Goal: Task Accomplishment & Management: Manage account settings

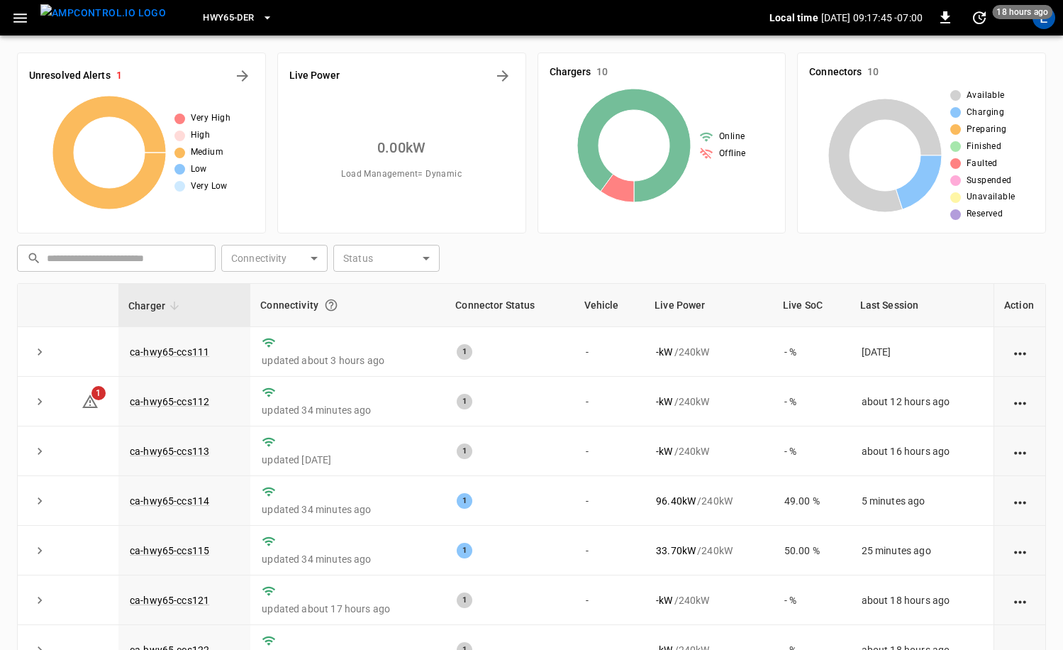
scroll to position [87, 0]
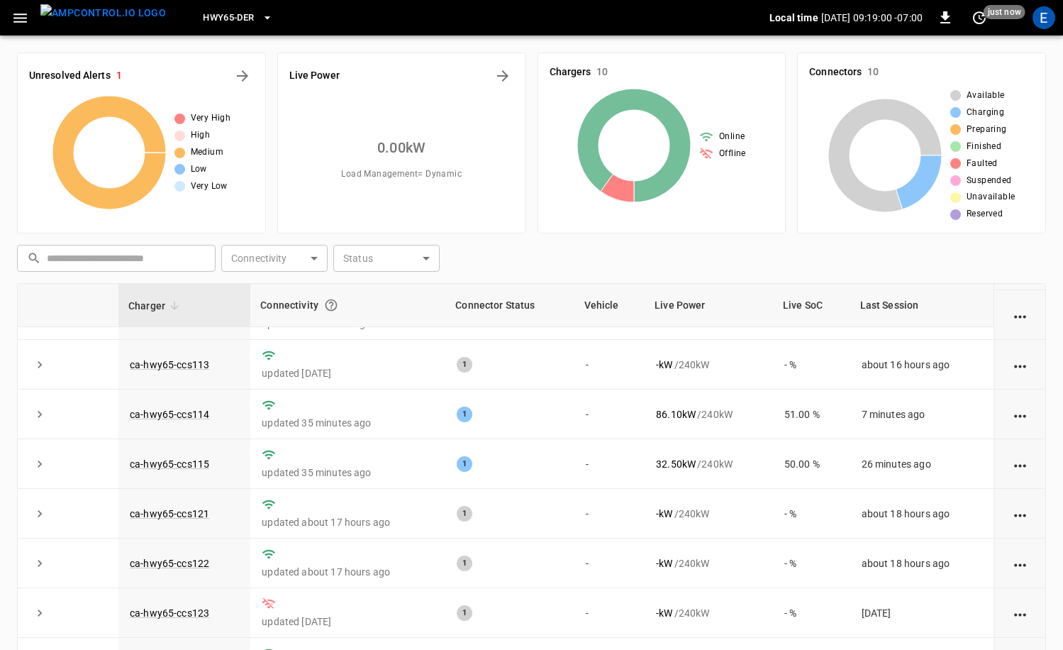
click at [121, 22] on img "menu" at bounding box center [103, 13] width 126 height 18
click at [233, 26] on button "HWY65-DER" at bounding box center [237, 18] width 81 height 28
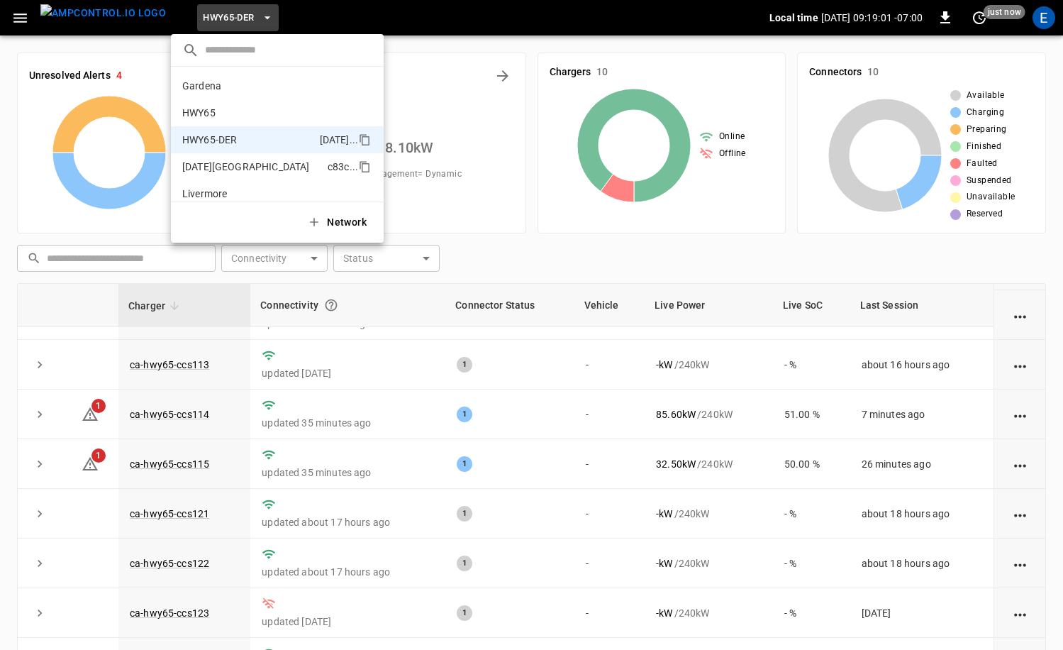
scroll to position [50, 0]
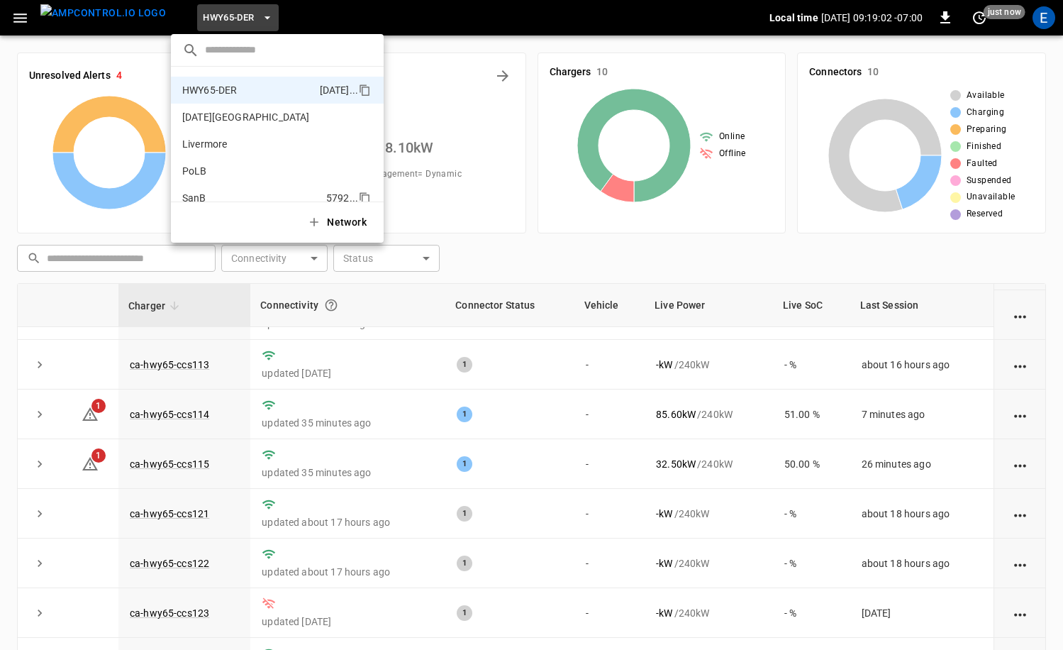
click at [235, 191] on p "SanB" at bounding box center [251, 198] width 138 height 14
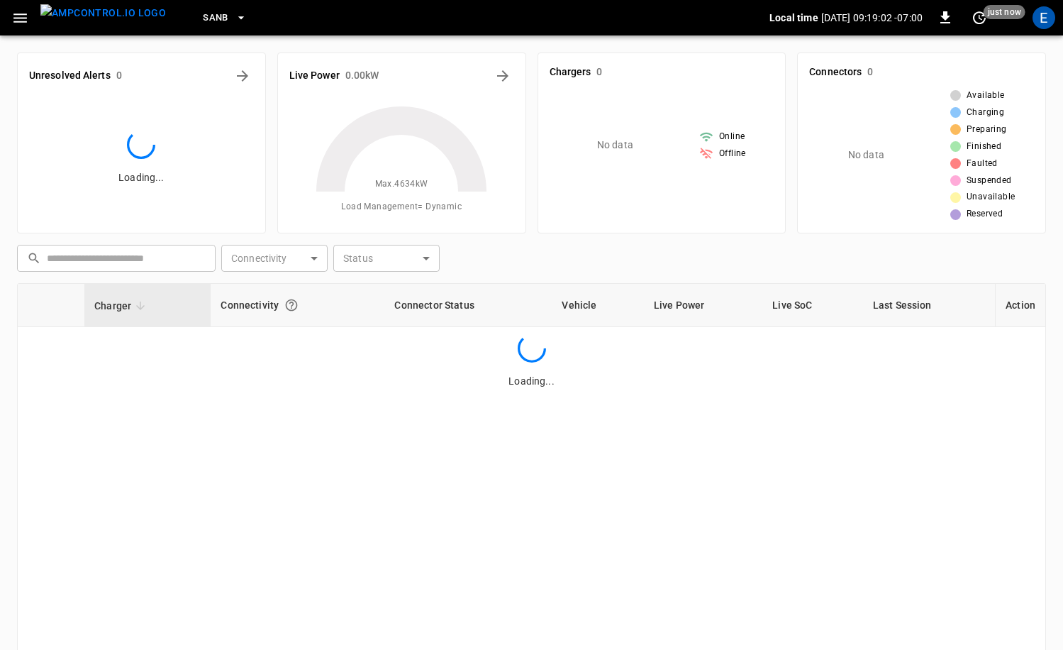
scroll to position [0, 0]
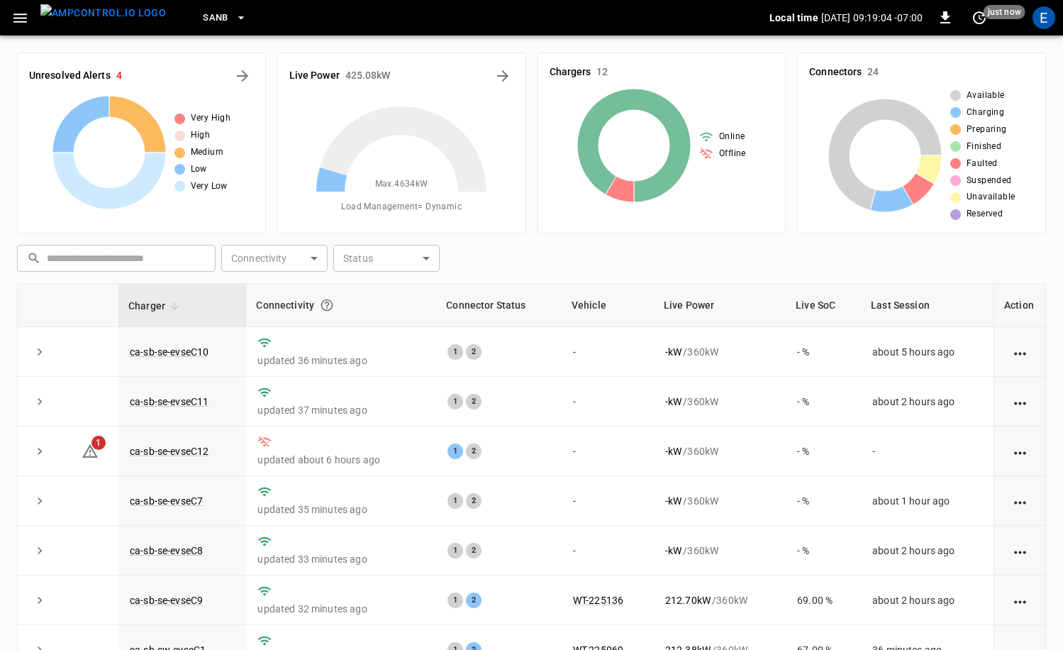
click at [1047, 28] on div "E" at bounding box center [1044, 17] width 23 height 23
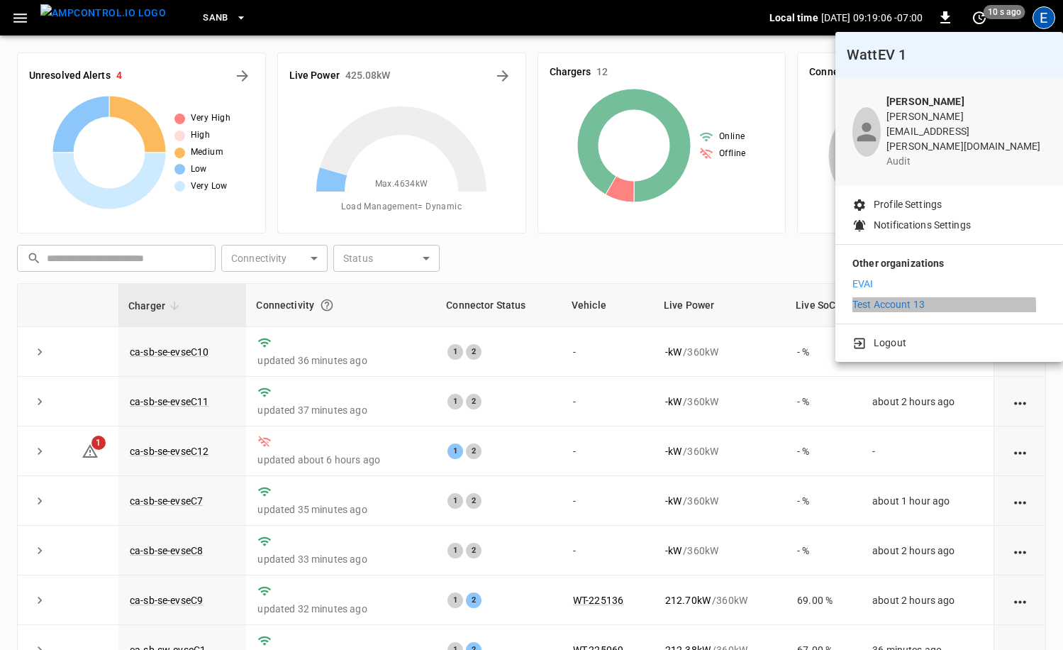
click at [892, 297] on p "Test Account 13" at bounding box center [889, 304] width 72 height 15
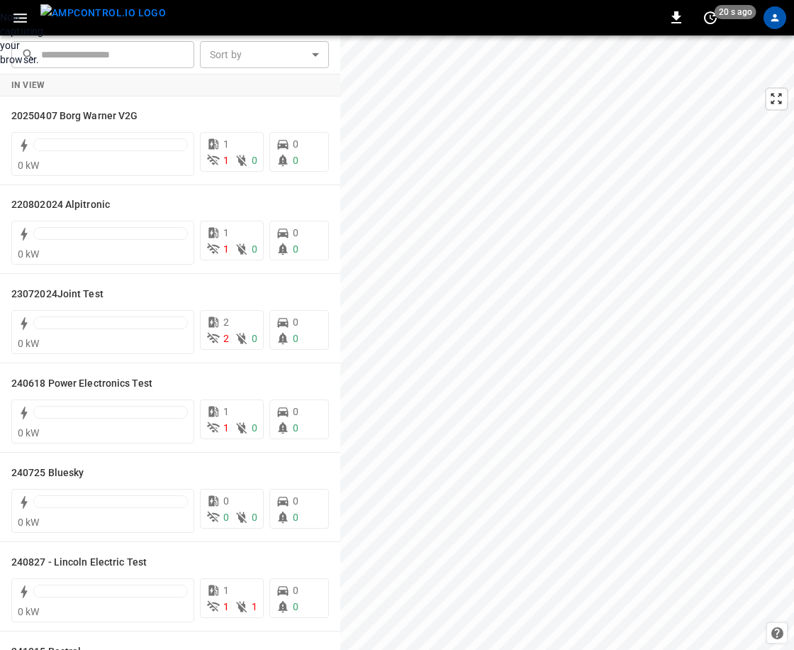
click at [0, 67] on div "Now capturing your browser." at bounding box center [0, 38] width 0 height 57
click at [775, 18] on icon "profile-icon" at bounding box center [775, 17] width 7 height 7
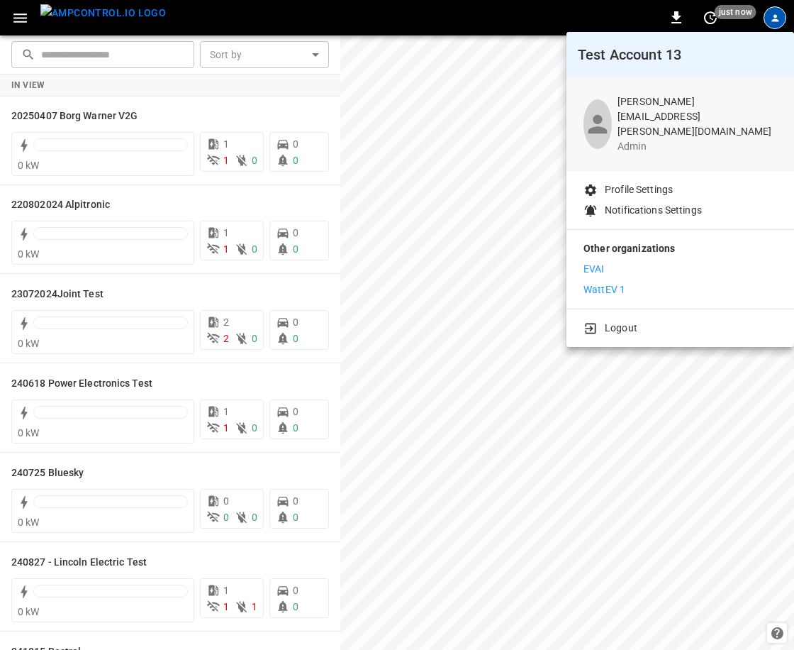
click at [659, 182] on p "Profile Settings" at bounding box center [639, 189] width 68 height 15
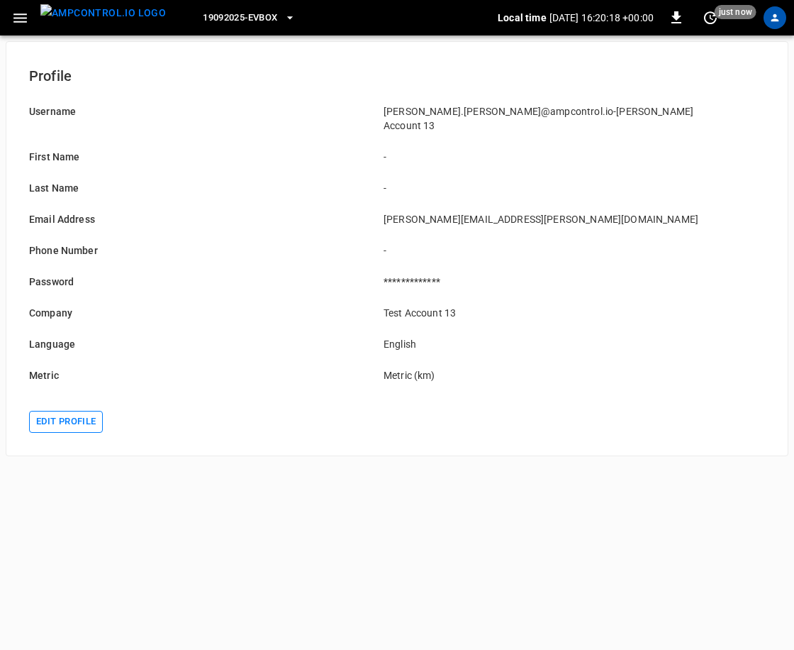
click at [82, 411] on button "Edit profile" at bounding box center [66, 422] width 74 height 22
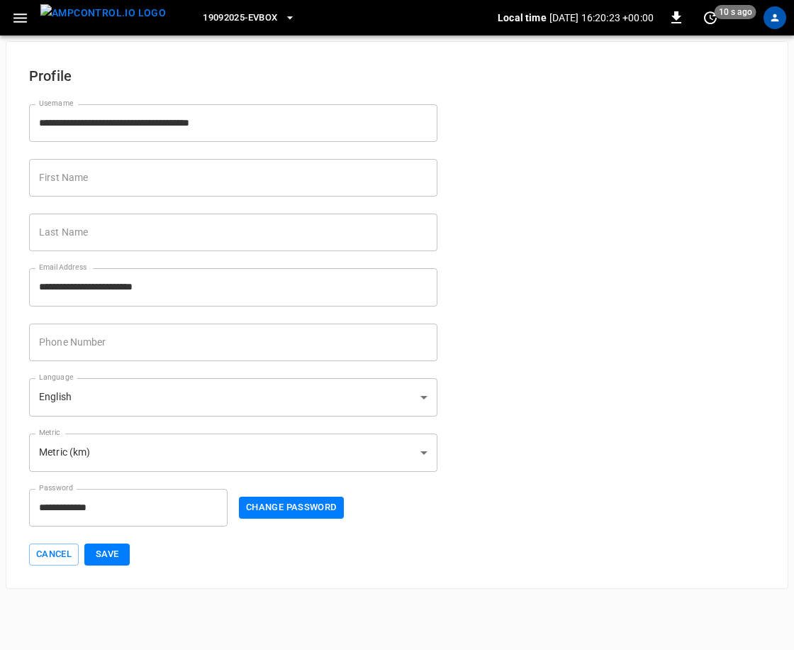
click at [152, 345] on input "Phone Number" at bounding box center [233, 342] width 409 height 38
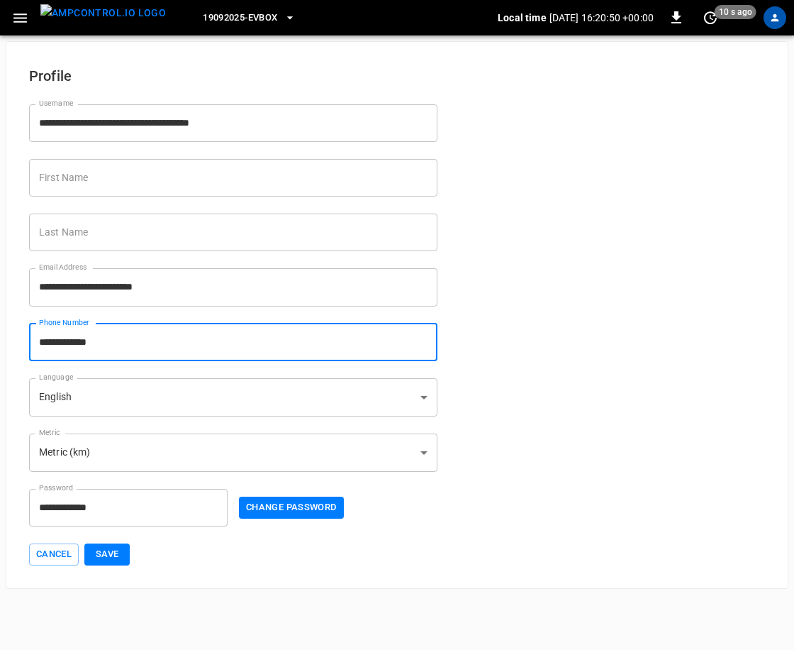
type input "**********"
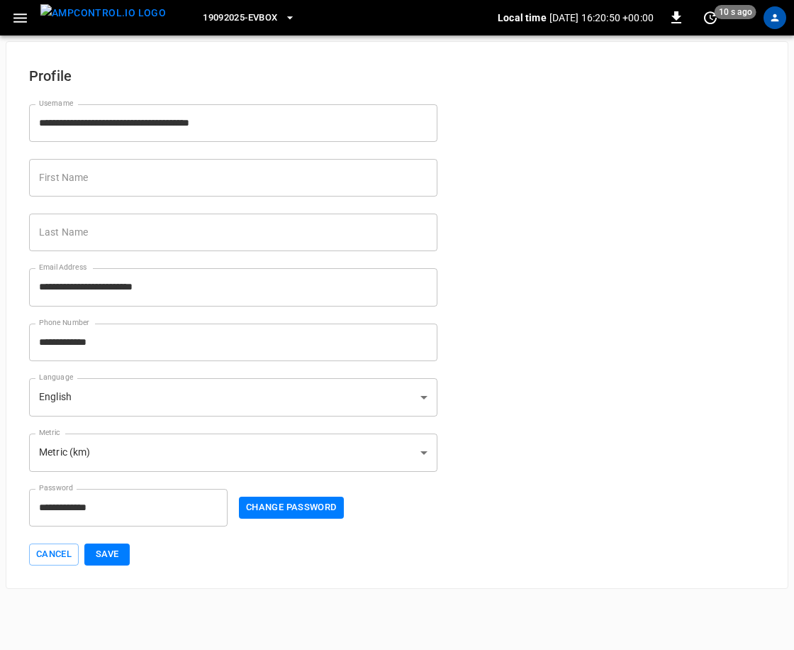
click at [135, 558] on div "Cancel Save" at bounding box center [397, 545] width 736 height 39
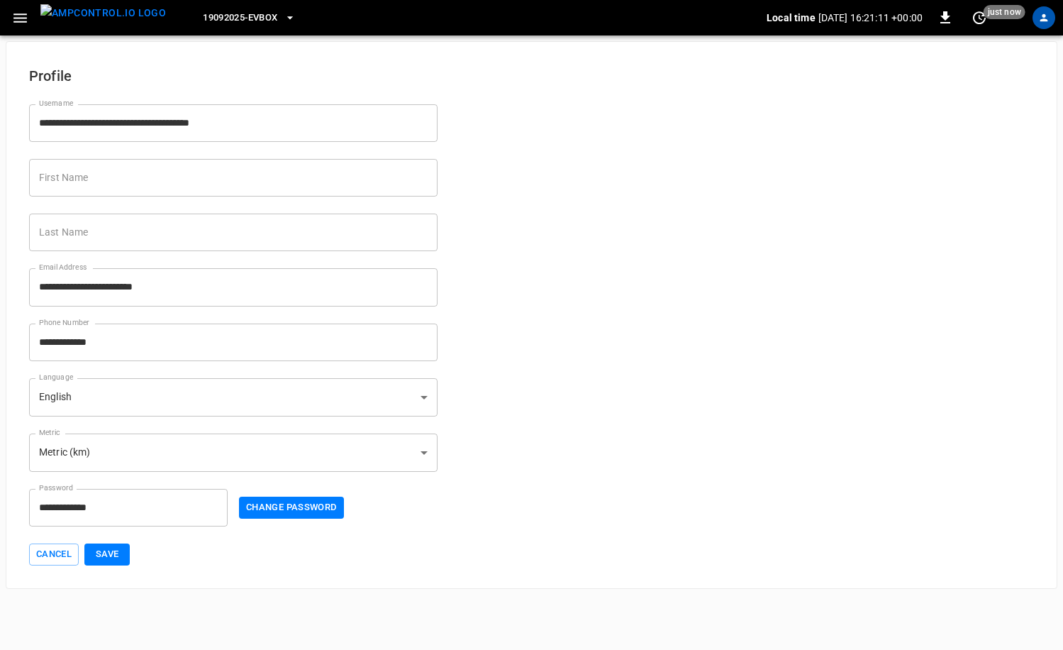
click at [126, 13] on img "menu" at bounding box center [103, 13] width 126 height 18
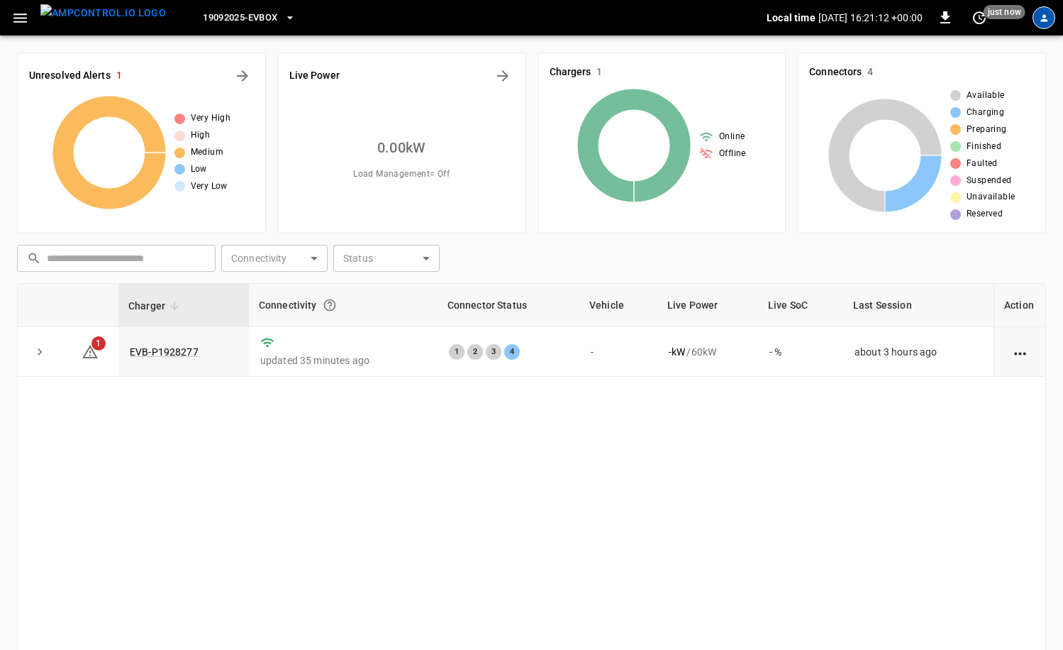
click at [1034, 23] on div "profile-icon" at bounding box center [1044, 17] width 23 height 23
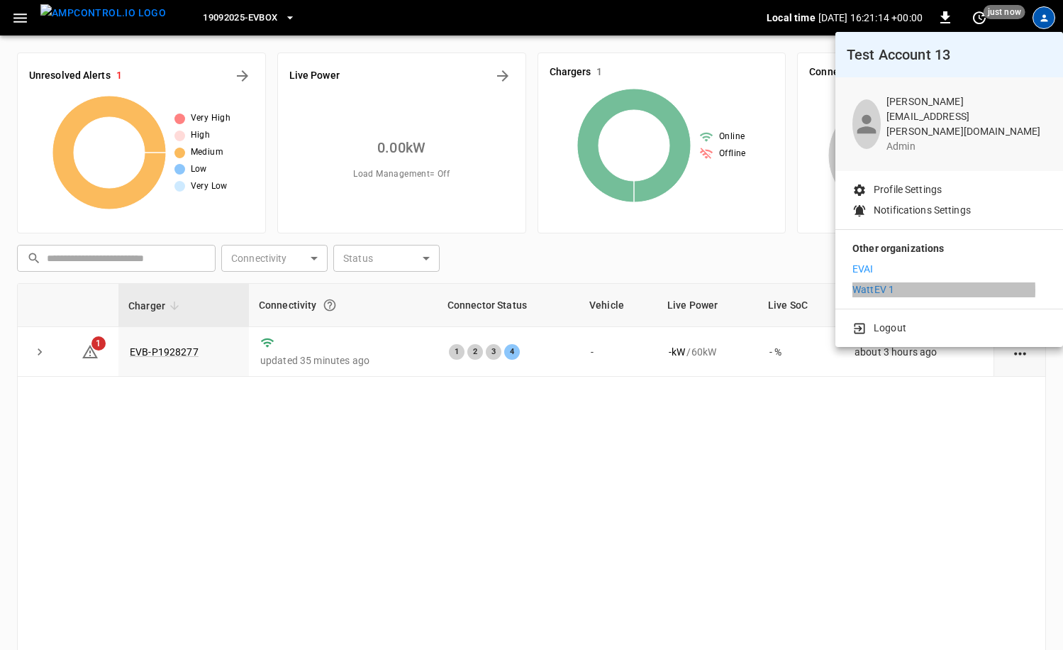
click at [899, 282] on li "WattEV 1" at bounding box center [950, 289] width 194 height 15
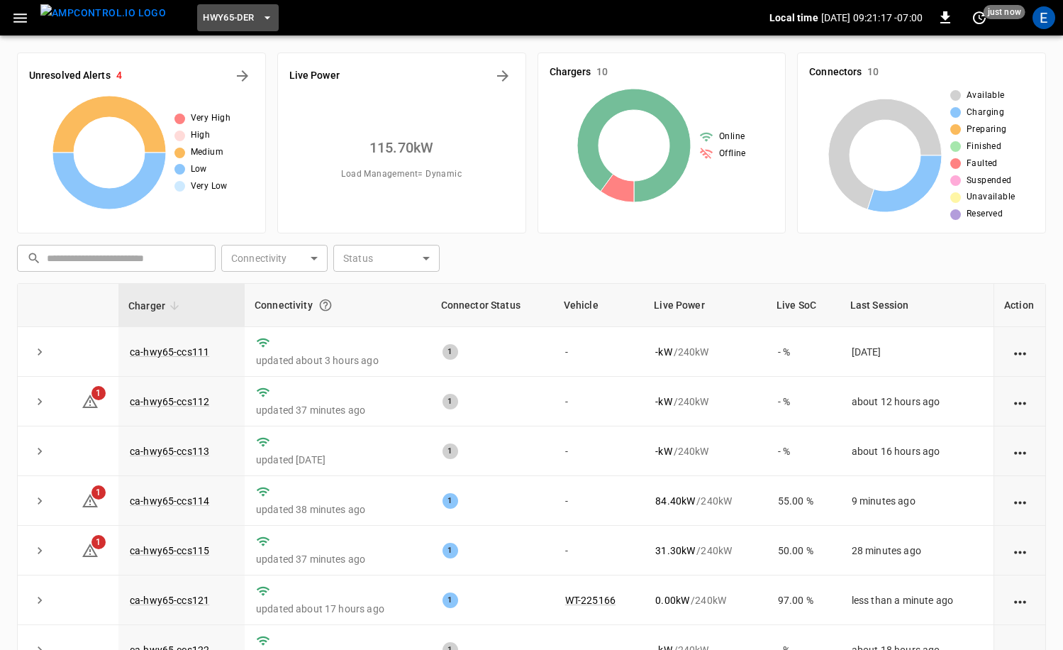
click at [228, 4] on button "HWY65-DER" at bounding box center [237, 18] width 81 height 28
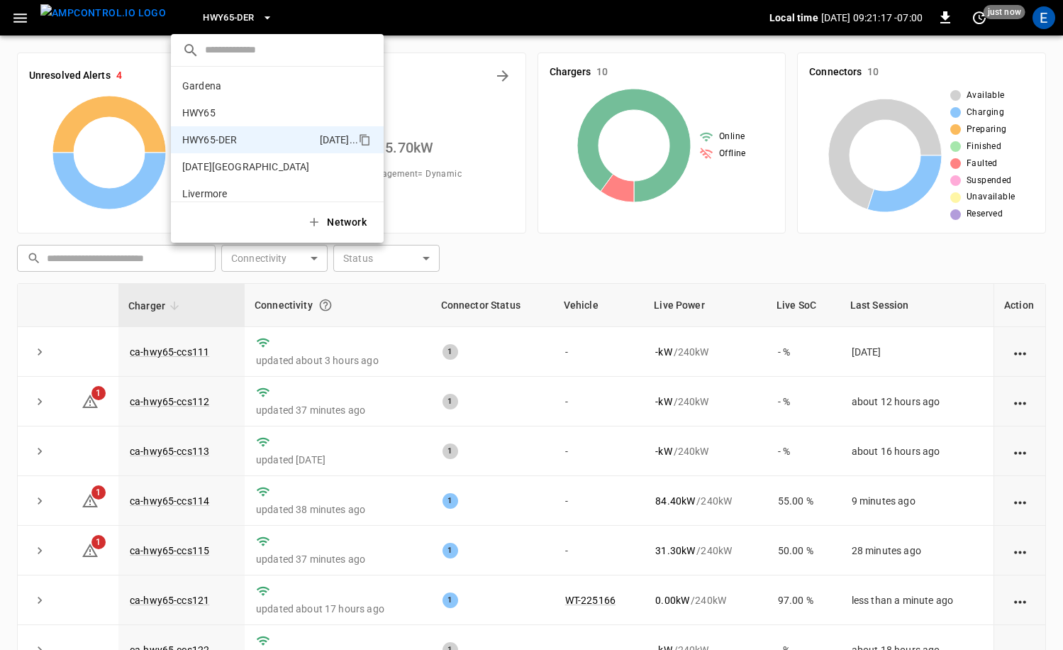
scroll to position [50, 0]
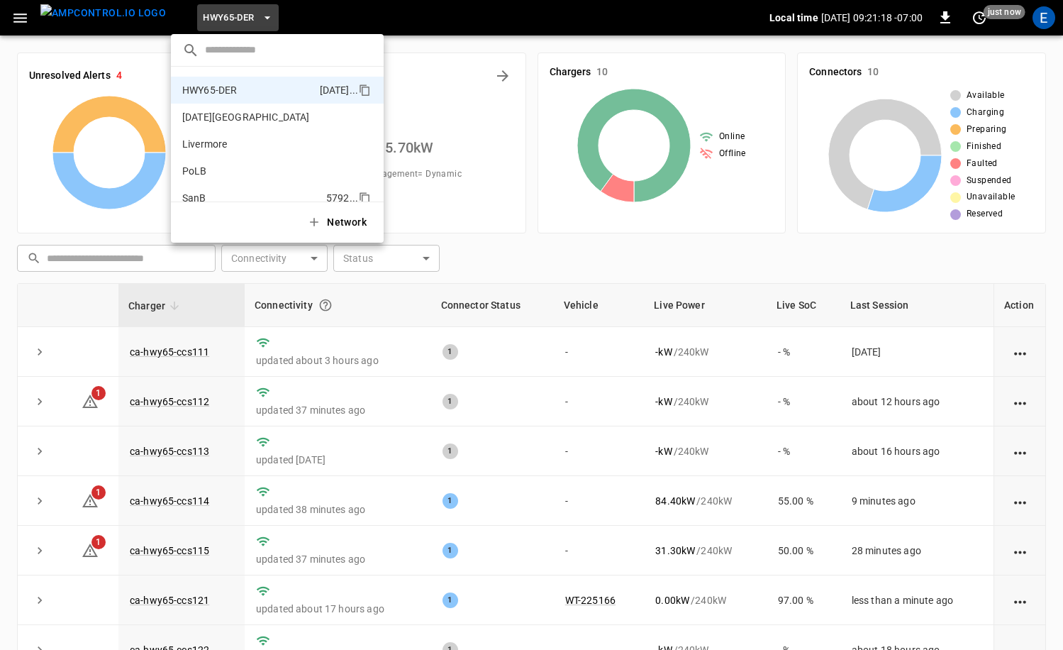
click at [235, 191] on p "SanB" at bounding box center [251, 198] width 138 height 14
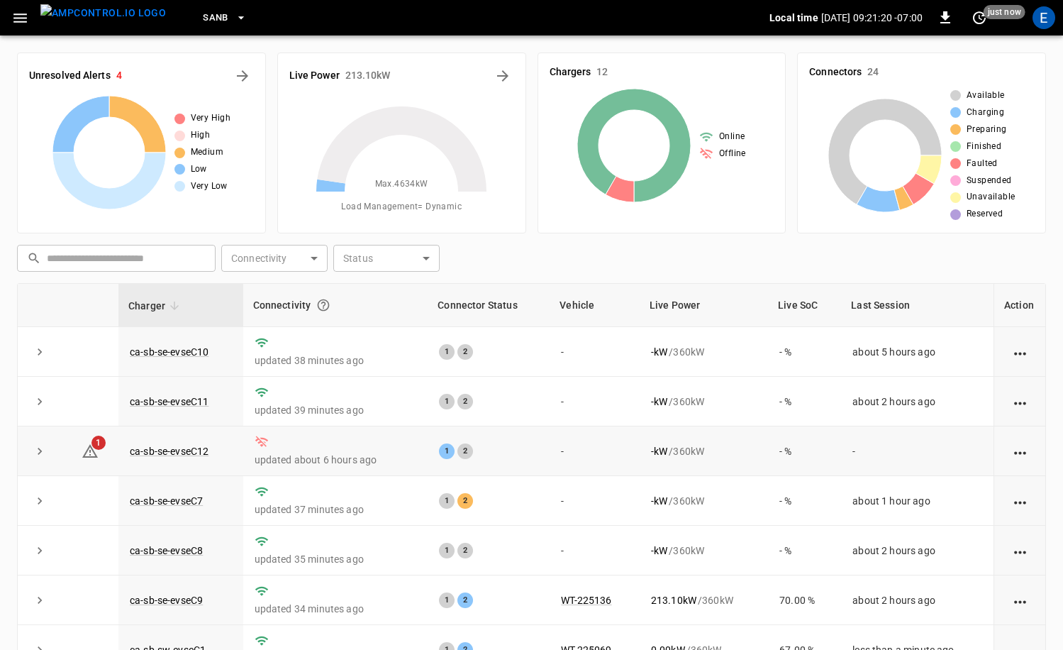
scroll to position [186, 0]
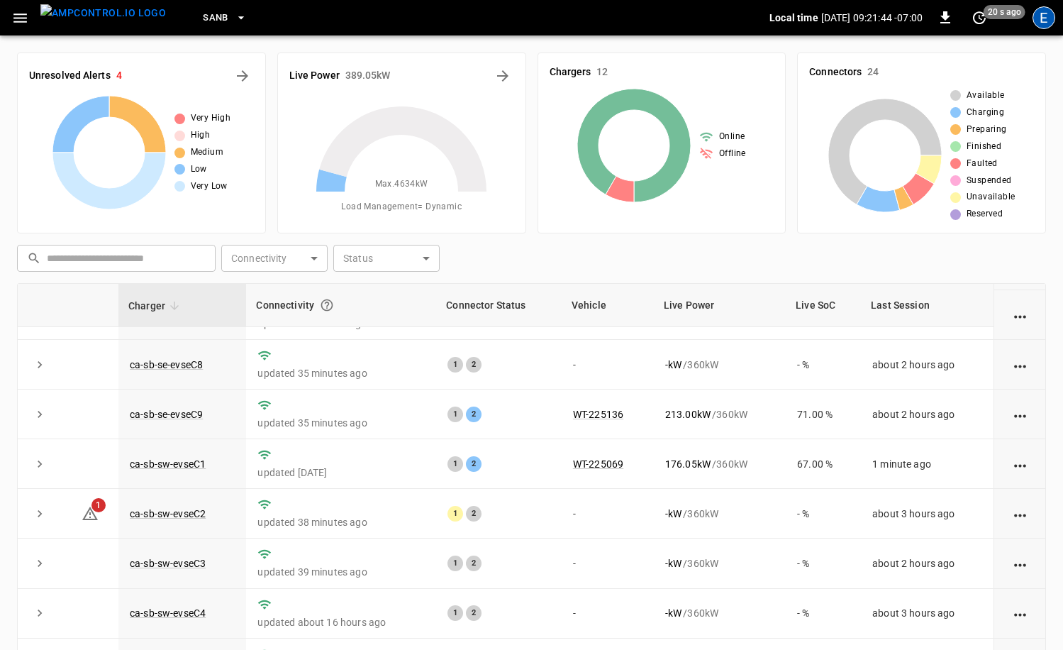
click at [1042, 25] on div "E" at bounding box center [1044, 17] width 23 height 23
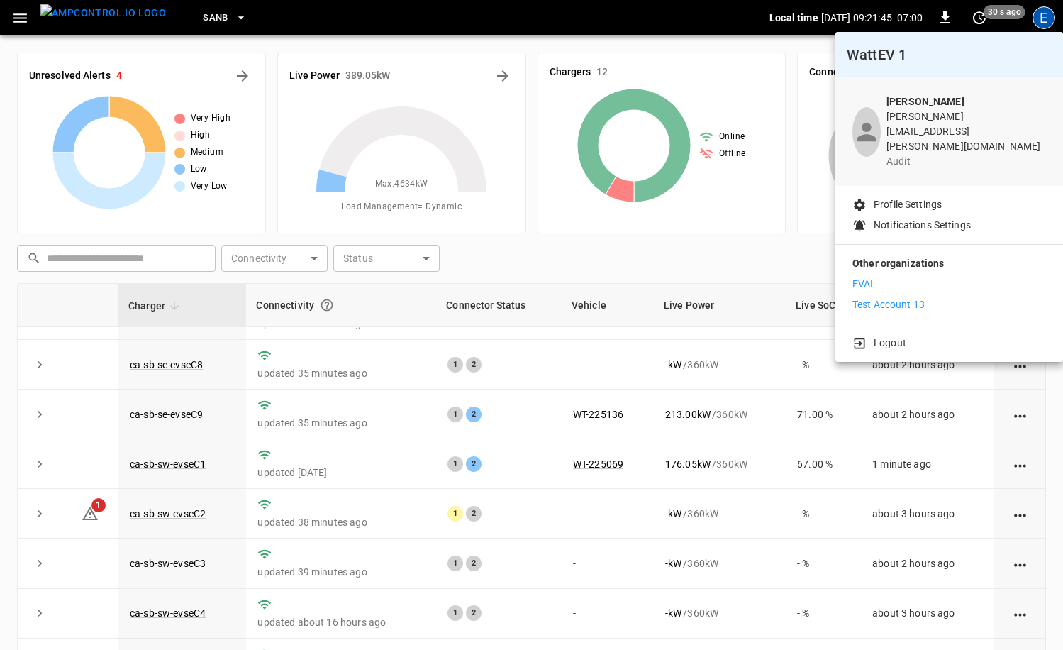
click at [907, 335] on li "Logout" at bounding box center [950, 342] width 194 height 15
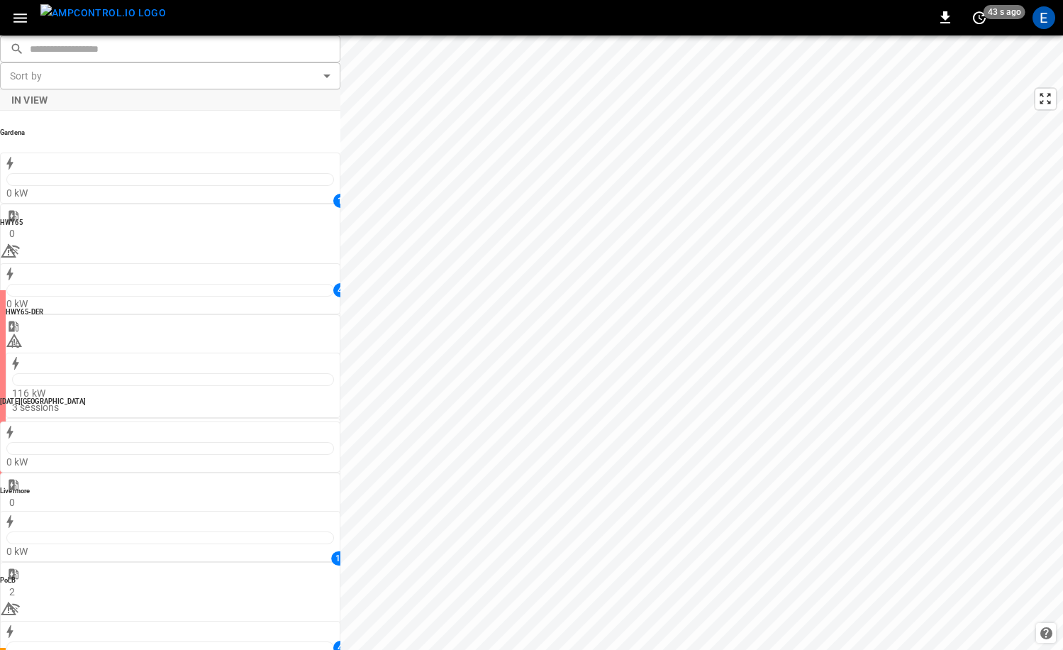
click at [1040, 26] on div "E" at bounding box center [1044, 17] width 23 height 23
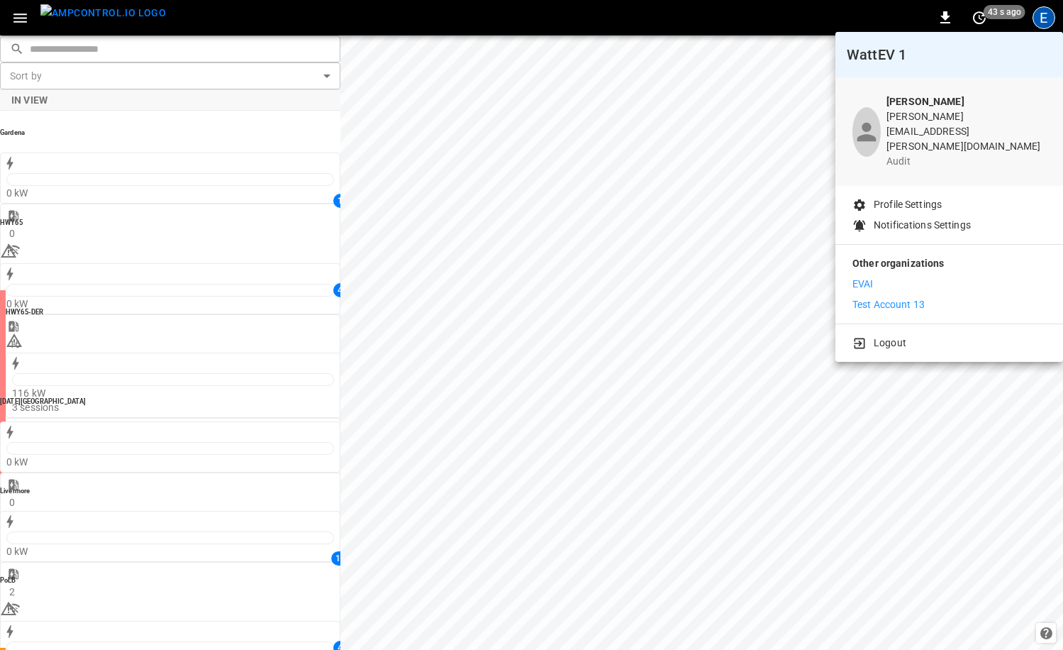
click at [935, 297] on li "Test Account 13" at bounding box center [950, 304] width 194 height 15
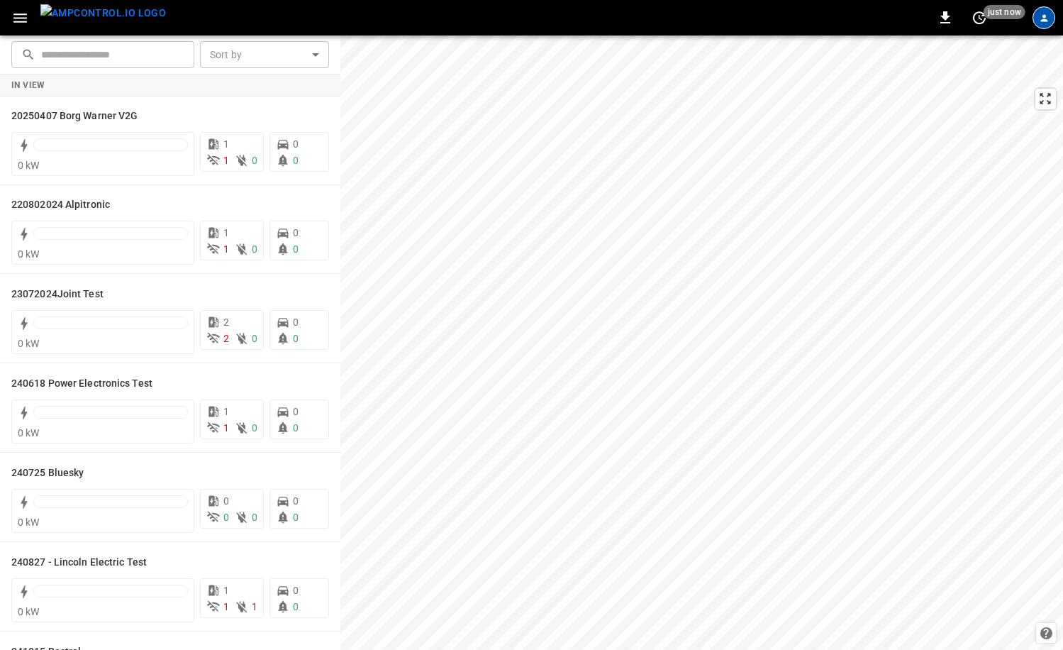
click at [1045, 17] on icon "profile-icon" at bounding box center [1044, 17] width 7 height 7
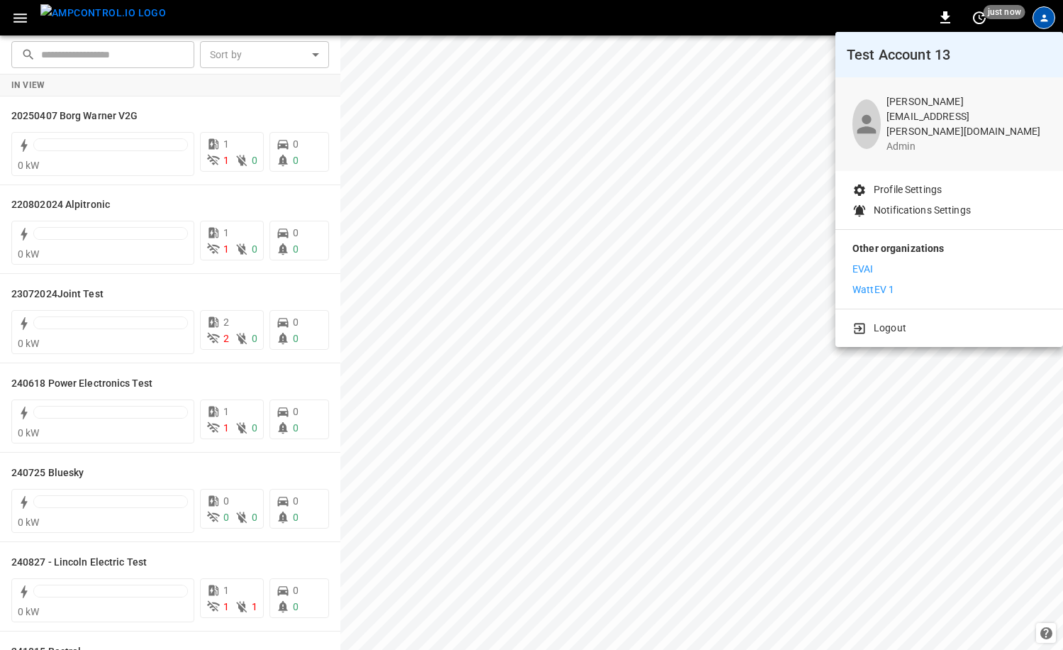
click at [909, 321] on li "Logout" at bounding box center [950, 328] width 194 height 15
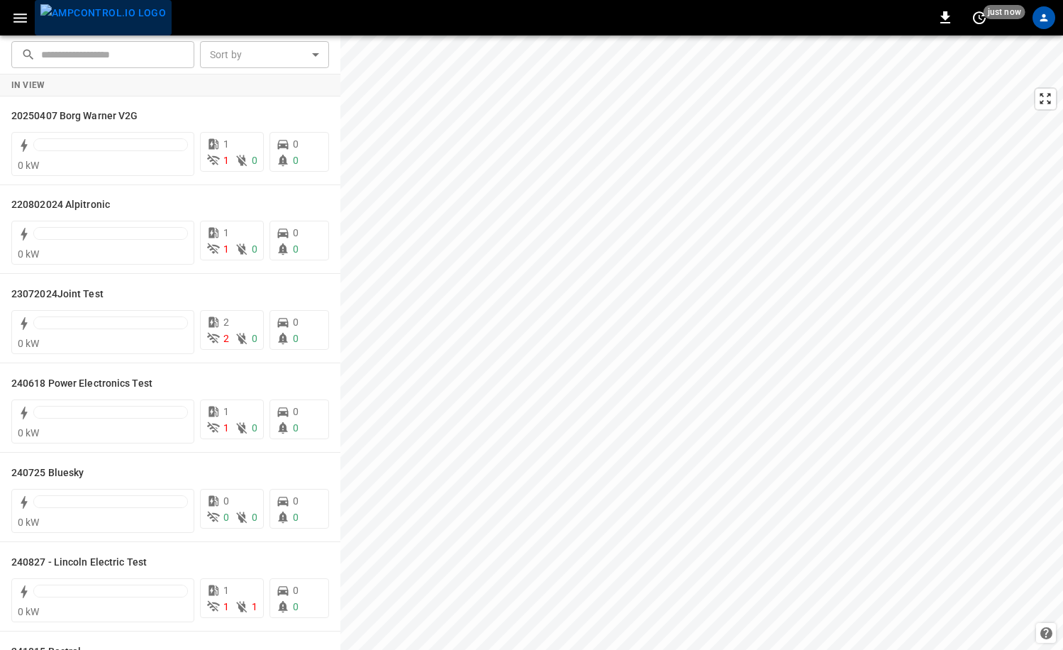
click at [123, 22] on img "menu" at bounding box center [103, 13] width 126 height 18
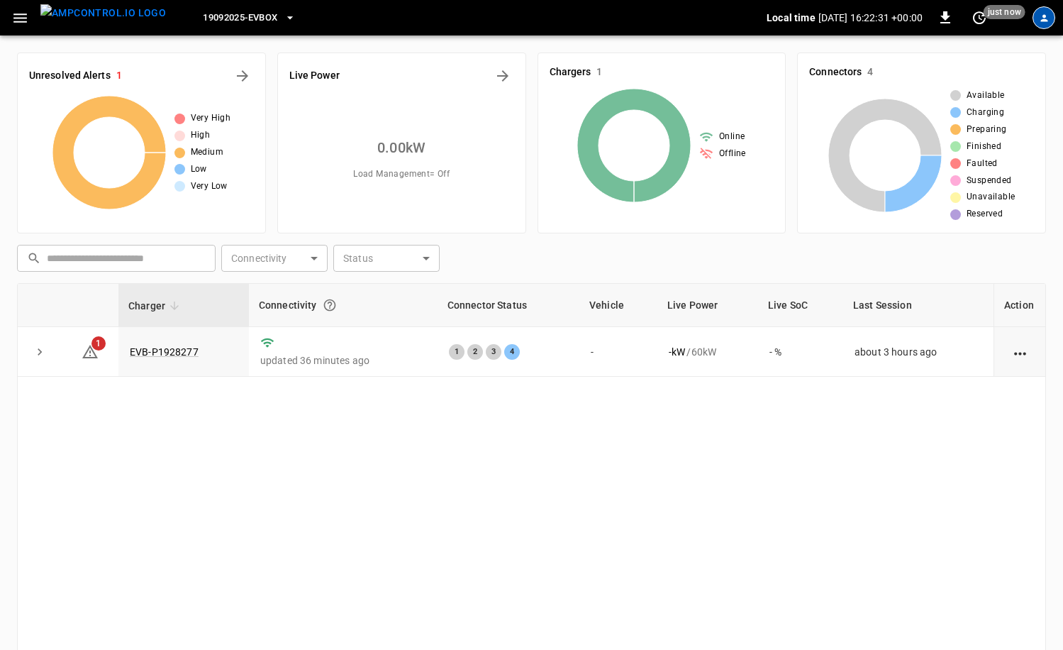
click at [1039, 24] on div "profile-icon" at bounding box center [1044, 17] width 23 height 23
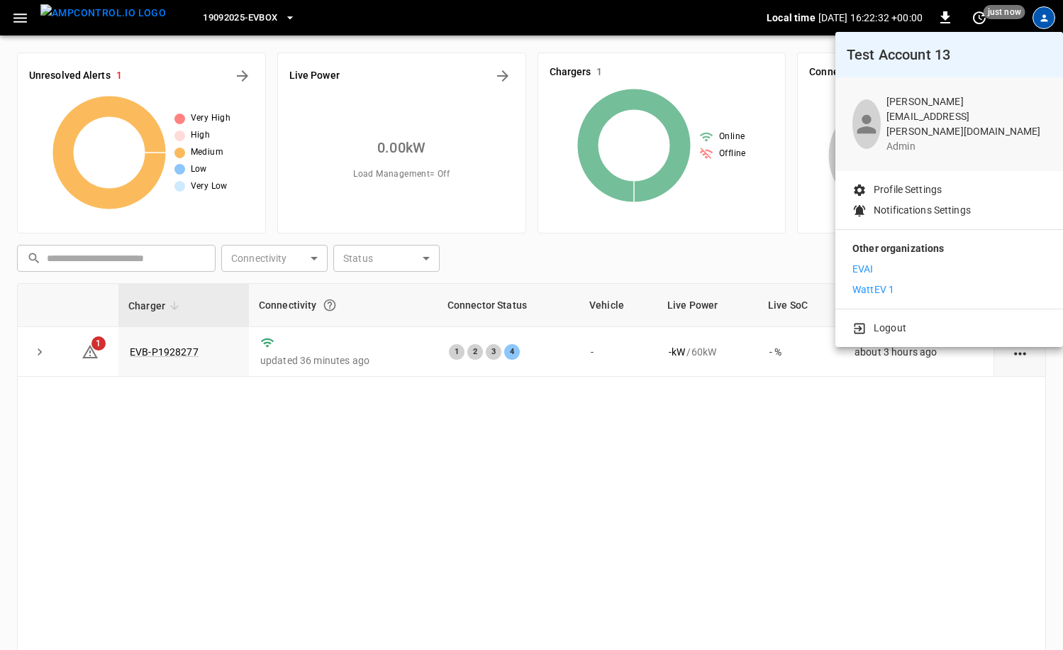
click at [877, 262] on li "EVAI" at bounding box center [950, 269] width 194 height 15
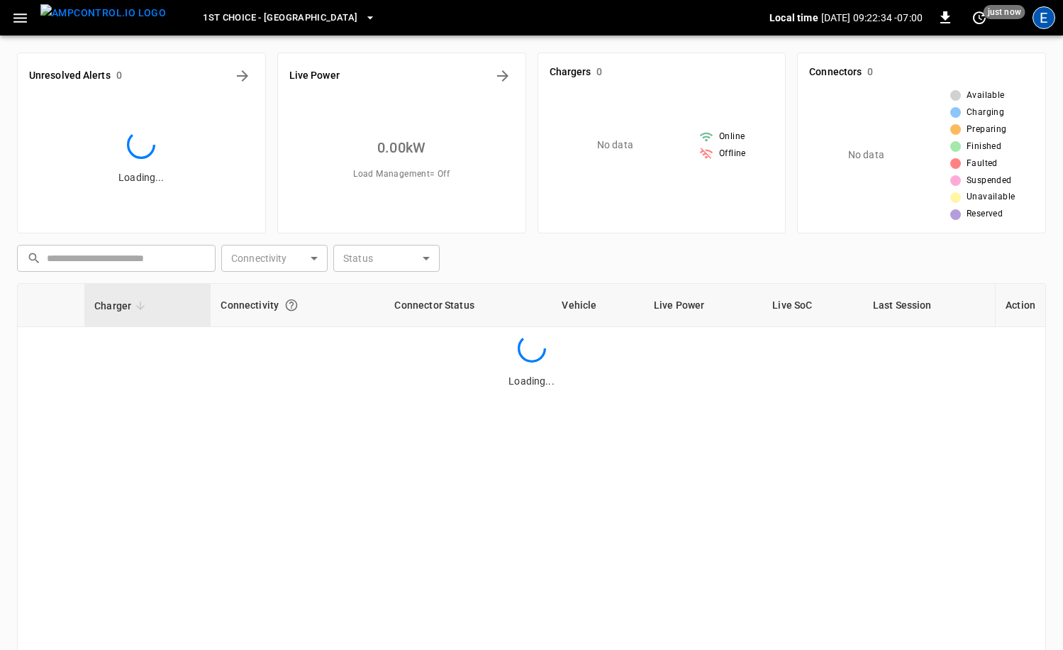
click at [1047, 21] on div "E" at bounding box center [1044, 17] width 23 height 23
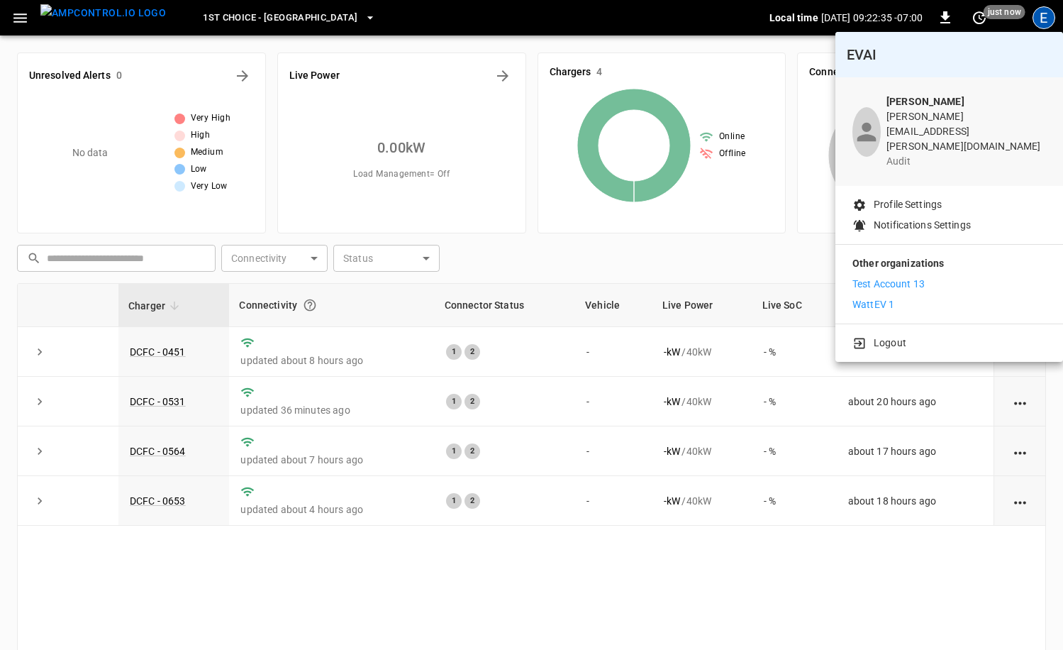
click at [897, 297] on li "WattEV 1" at bounding box center [950, 304] width 194 height 15
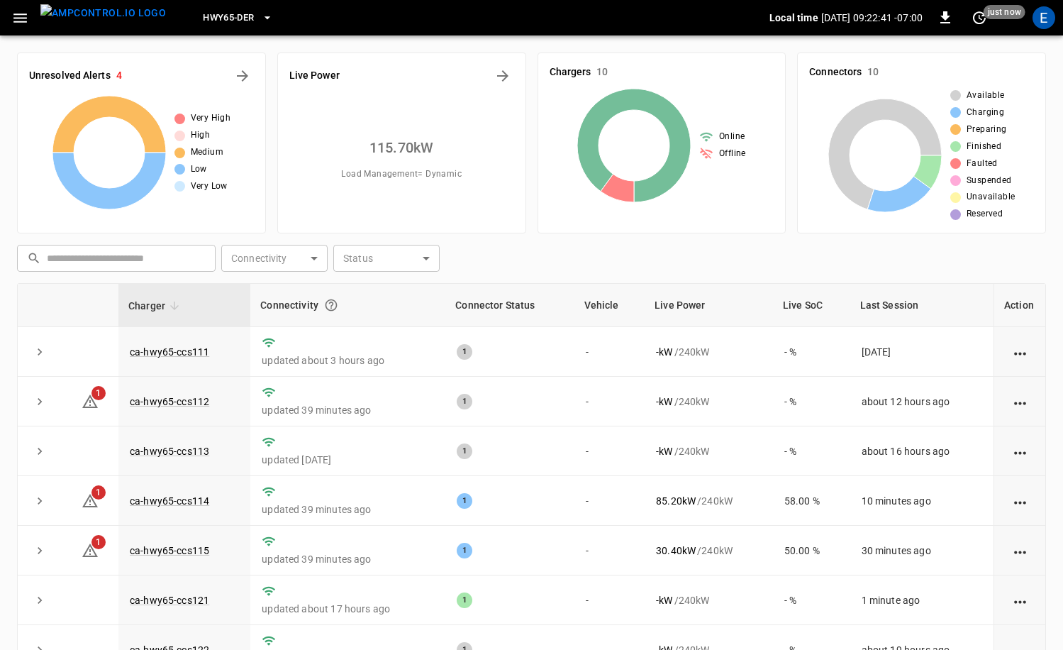
click at [220, 20] on span "HWY65-DER" at bounding box center [228, 18] width 51 height 16
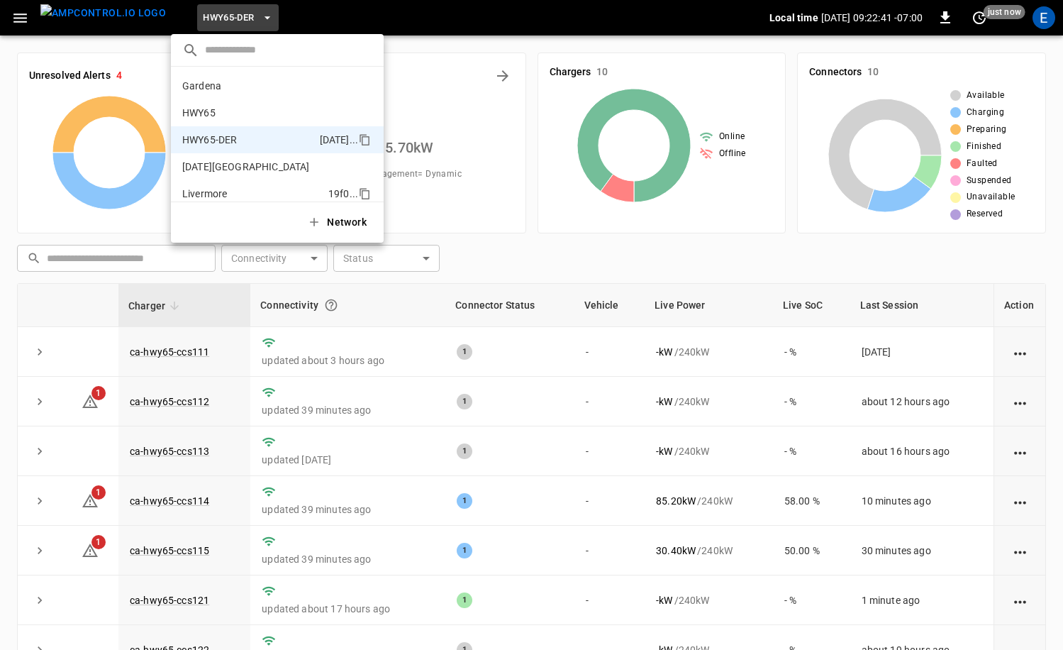
scroll to position [50, 0]
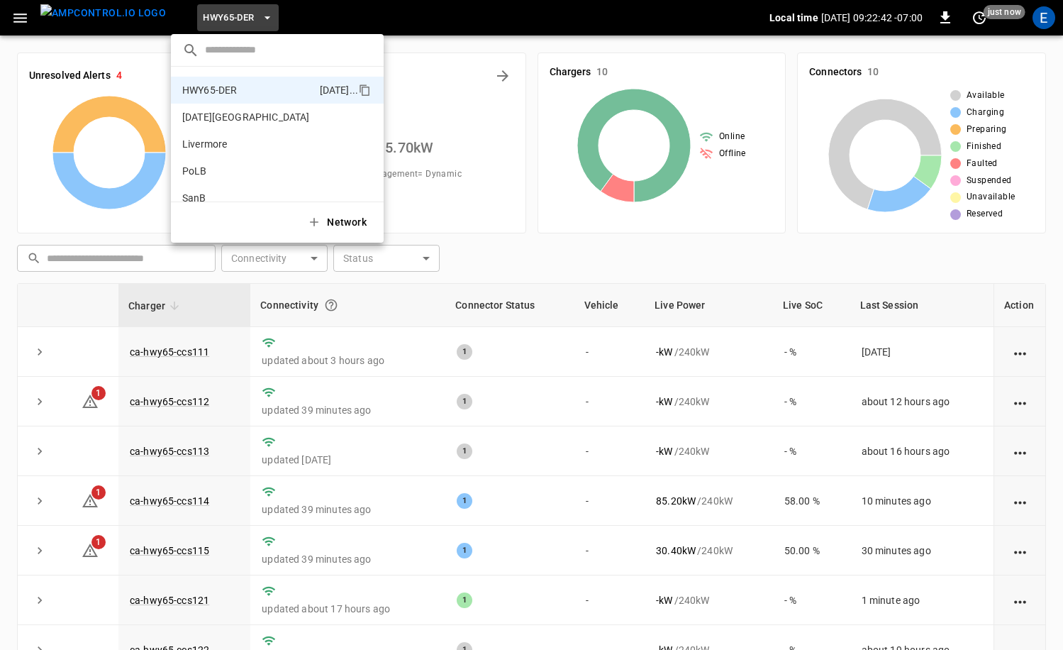
click at [257, 202] on div "Network" at bounding box center [277, 221] width 213 height 41
click at [258, 196] on p "SanB" at bounding box center [251, 198] width 138 height 14
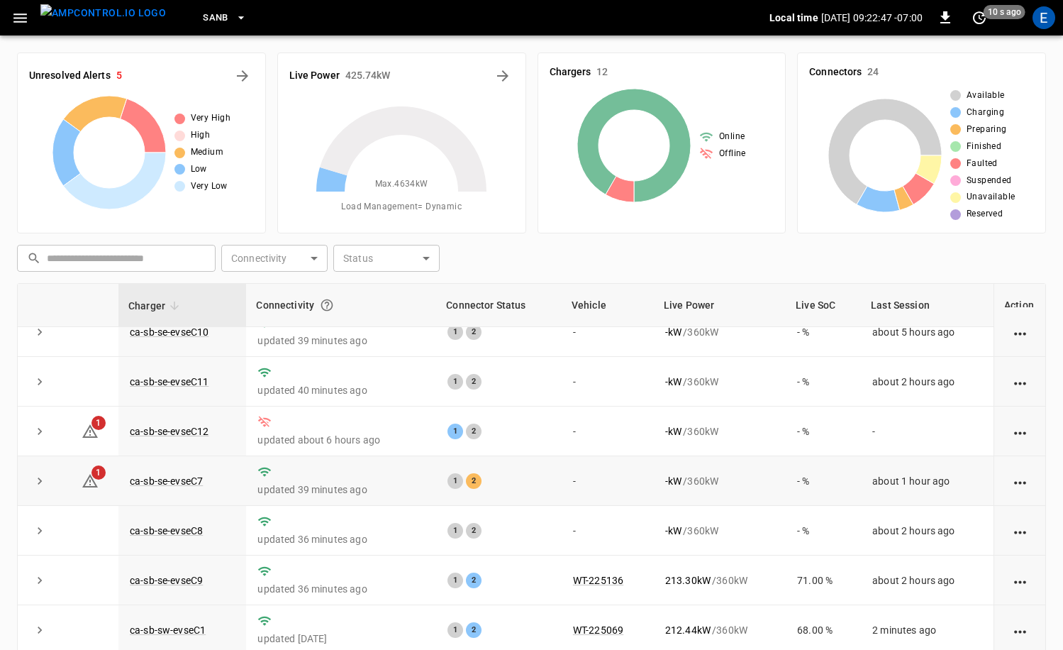
scroll to position [14, 0]
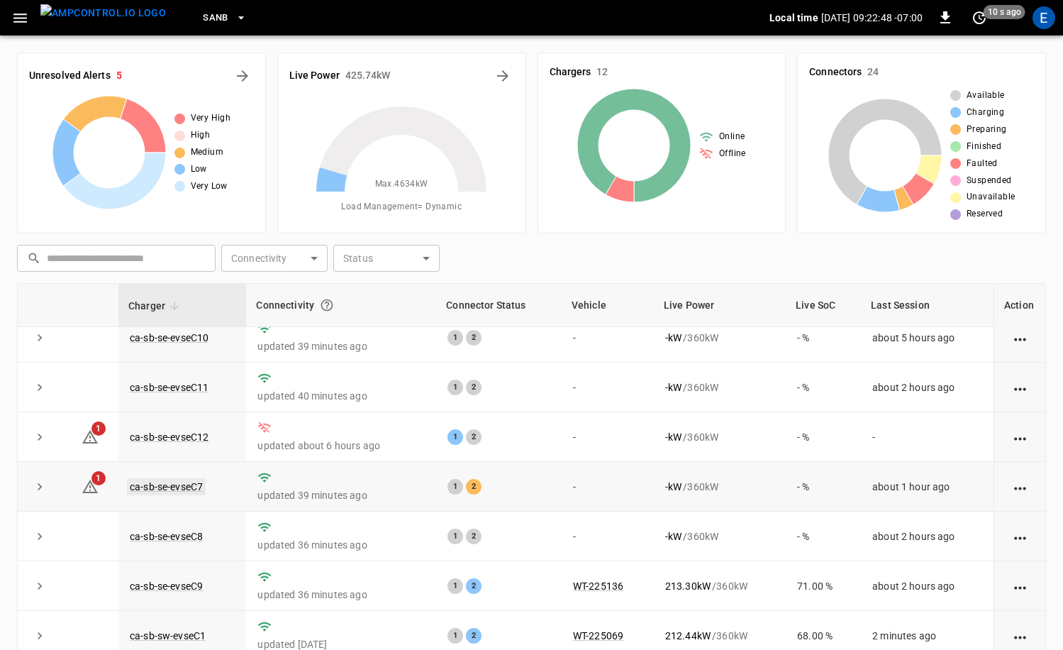
click at [192, 486] on link "ca-sb-se-evseC7" at bounding box center [166, 486] width 79 height 17
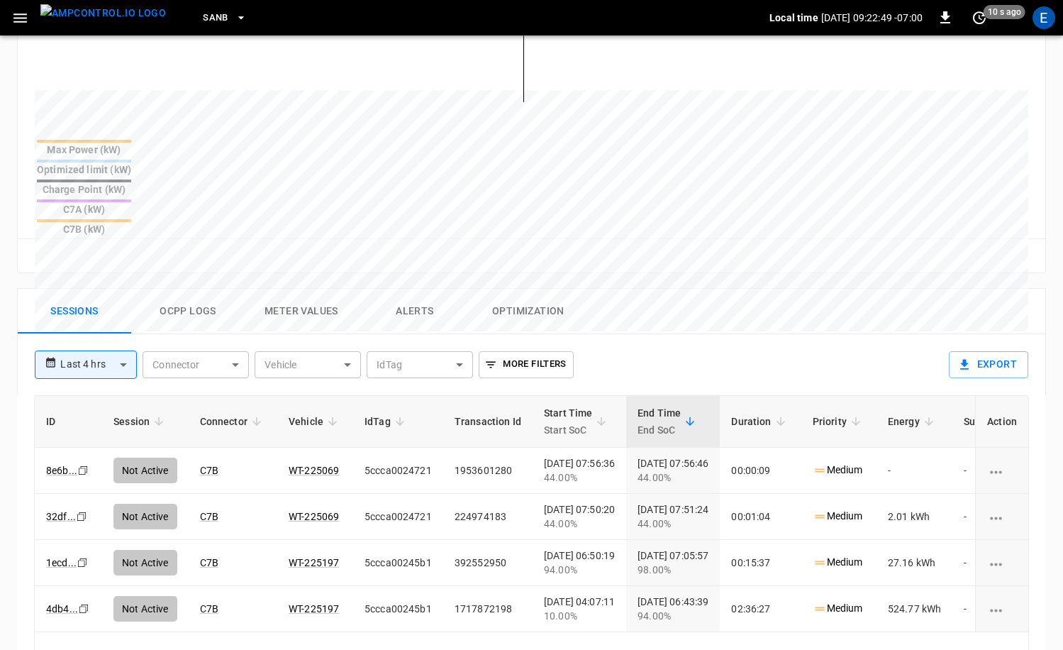
scroll to position [520, 0]
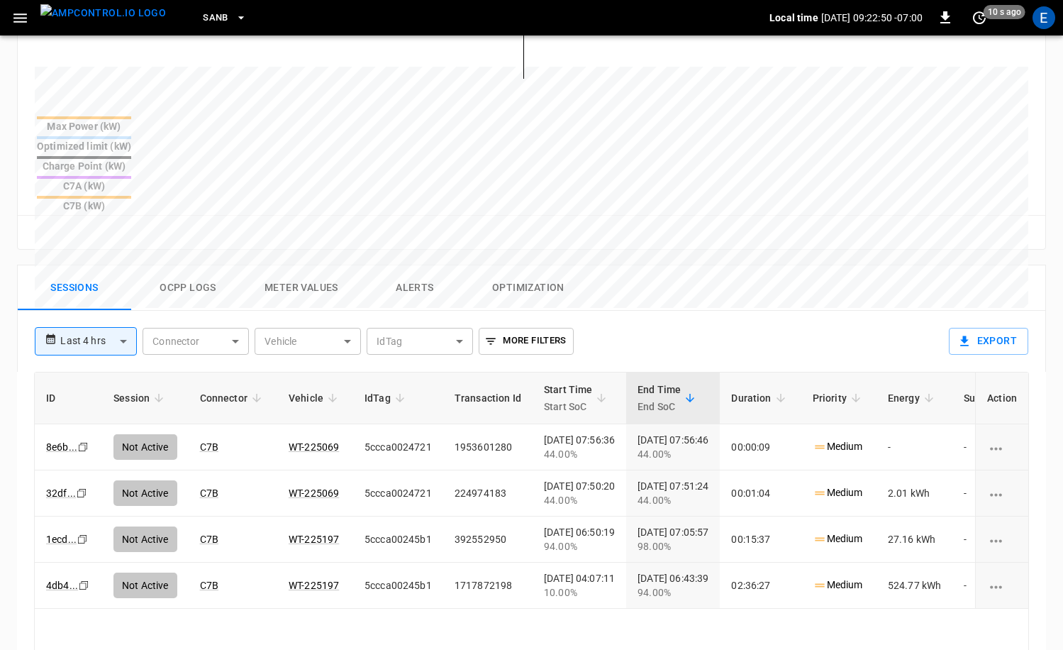
click at [201, 265] on button "Ocpp logs" at bounding box center [187, 287] width 113 height 45
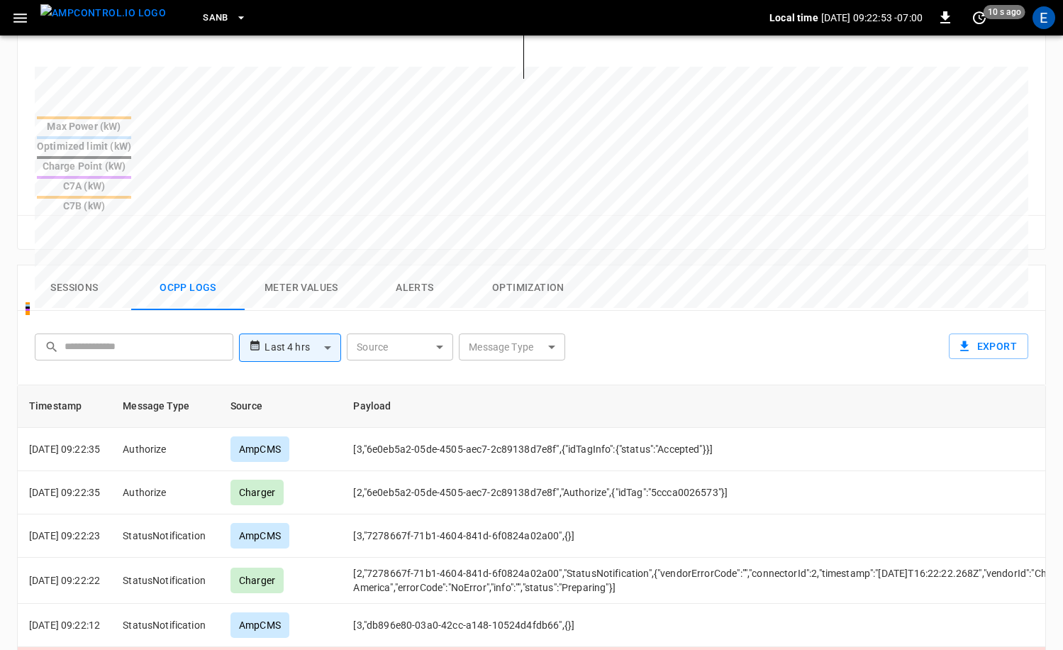
click at [97, 12] on img "menu" at bounding box center [103, 13] width 126 height 18
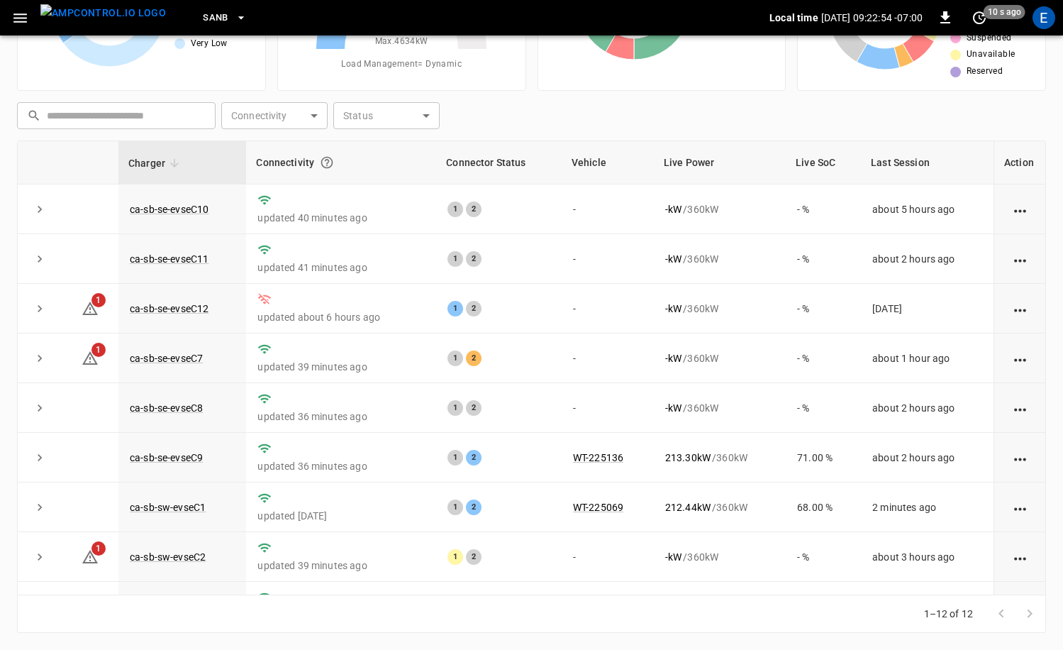
scroll to position [143, 0]
